Goal: Information Seeking & Learning: Learn about a topic

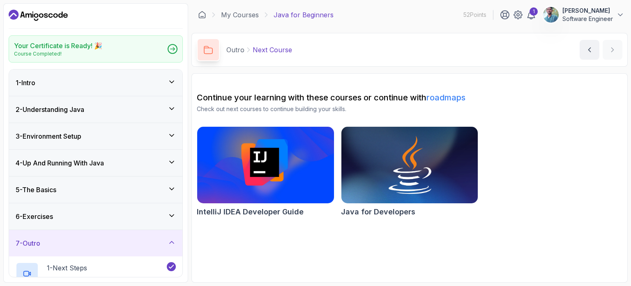
click at [406, 161] on img at bounding box center [409, 165] width 143 height 81
click at [170, 49] on icon at bounding box center [172, 49] width 5 height 4
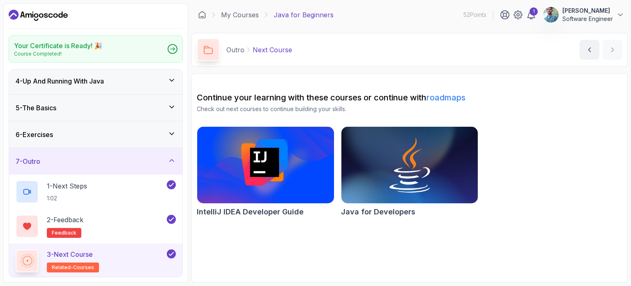
click at [115, 257] on div "3 - Next Course related-courses" at bounding box center [91, 260] width 150 height 23
click at [101, 162] on div "7 - Outro" at bounding box center [96, 161] width 160 height 10
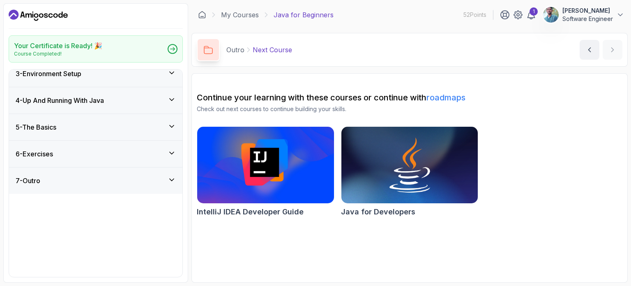
scroll to position [0, 0]
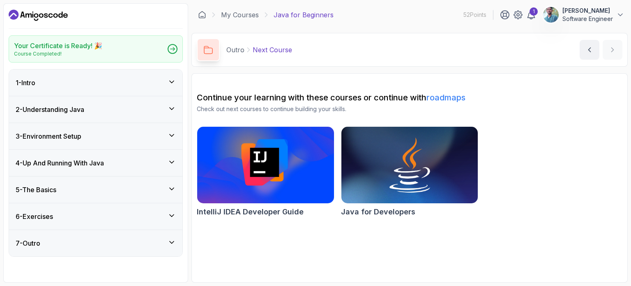
click at [130, 246] on div "7 - Outro" at bounding box center [96, 243] width 160 height 10
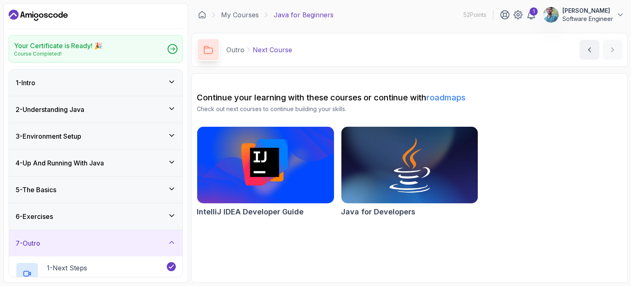
scroll to position [82, 0]
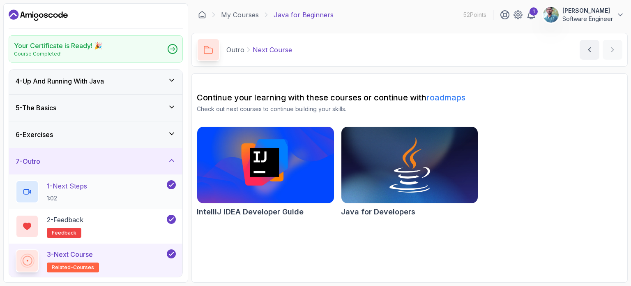
click at [106, 185] on div "1 - Next Steps 1:02" at bounding box center [91, 191] width 150 height 23
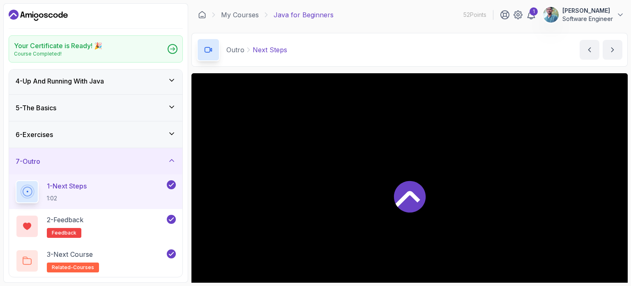
click at [106, 185] on div "1 - Next Steps 1:02" at bounding box center [91, 191] width 150 height 23
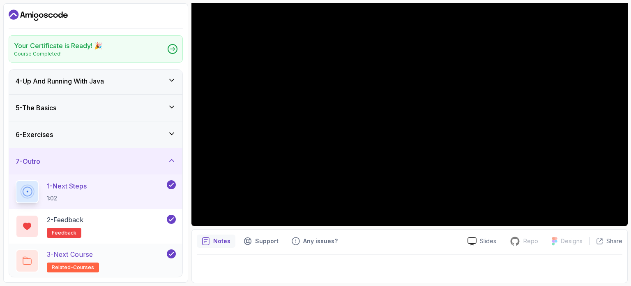
click at [100, 260] on div "3 - Next Course related-courses" at bounding box center [91, 260] width 150 height 23
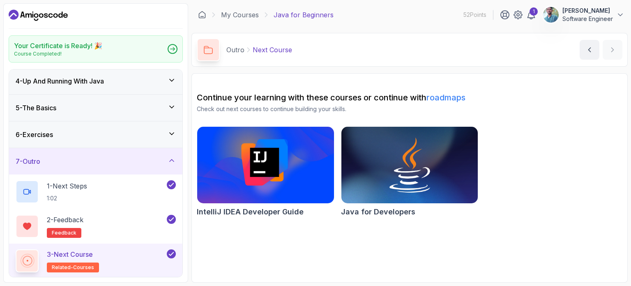
click at [173, 134] on icon at bounding box center [172, 133] width 8 height 8
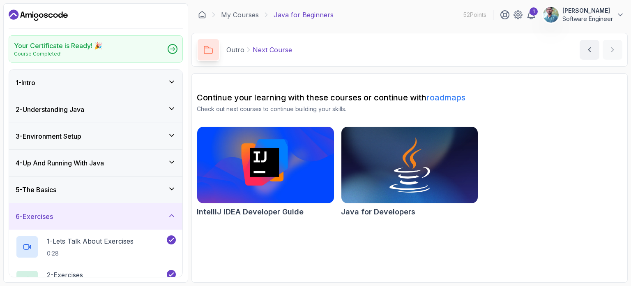
scroll to position [47, 0]
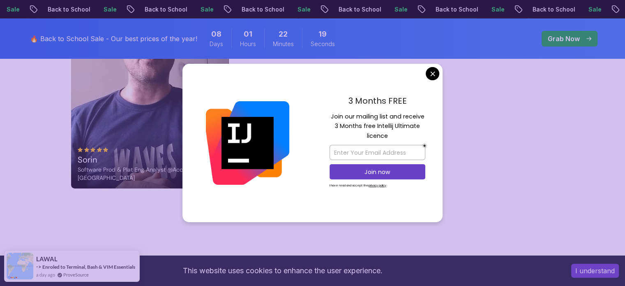
scroll to position [2816, 0]
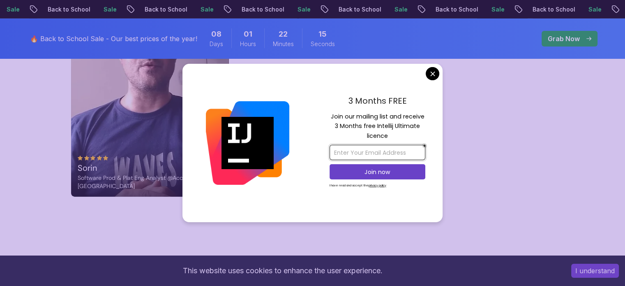
click at [367, 155] on input "email" at bounding box center [378, 152] width 96 height 15
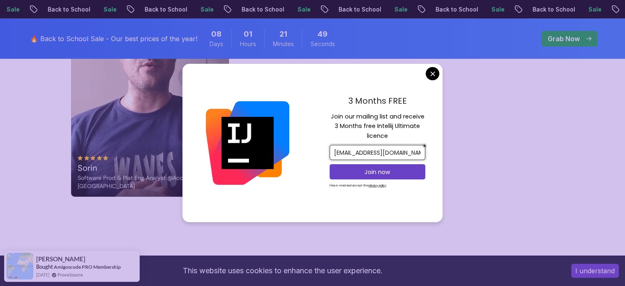
scroll to position [0, 6]
type input "[EMAIL_ADDRESS][DOMAIN_NAME]"
click at [365, 171] on p "Join now" at bounding box center [378, 172] width 78 height 8
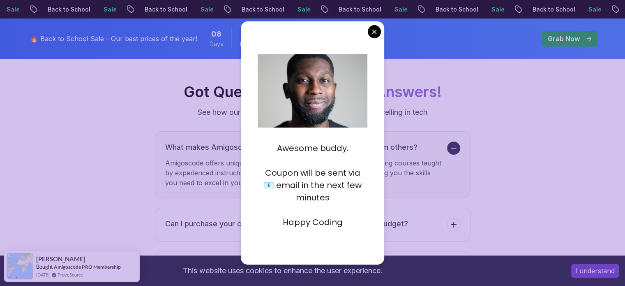
scroll to position [3033, 0]
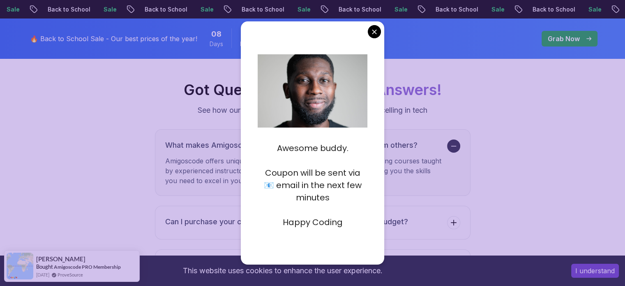
click at [325, 208] on p at bounding box center [313, 209] width 110 height 12
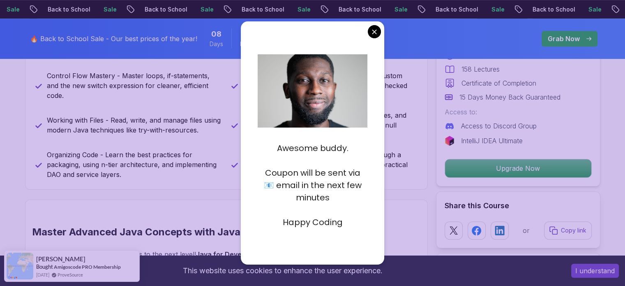
scroll to position [419, 0]
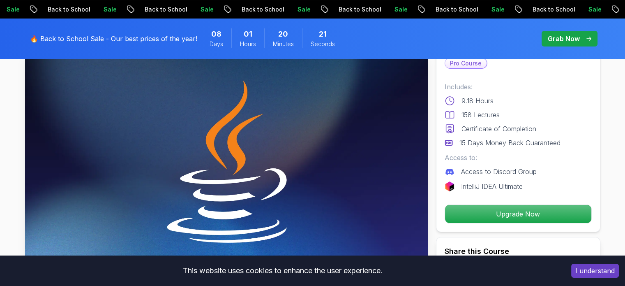
scroll to position [0, 0]
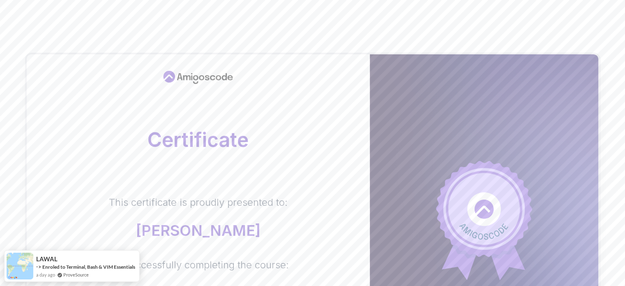
scroll to position [234, 0]
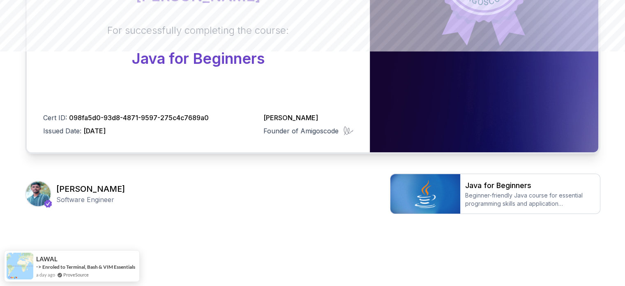
click at [430, 70] on body "Certificate This certificate is proudly presented to: Jothiswaran S For success…" at bounding box center [312, 26] width 625 height 520
click at [437, 188] on img at bounding box center [425, 193] width 70 height 39
